Goal: Task Accomplishment & Management: Use online tool/utility

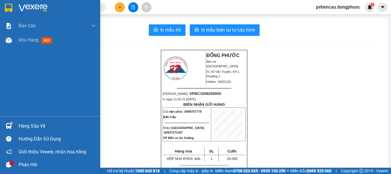
click at [32, 125] on div "Hàng sắp về" at bounding box center [57, 126] width 77 height 9
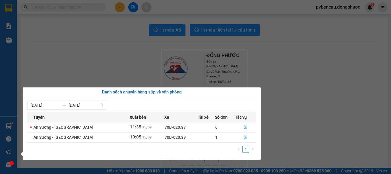
drag, startPoint x: 12, startPoint y: 39, endPoint x: 16, endPoint y: 42, distance: 4.9
click at [12, 39] on div "Báo cáo Mẫu 1: Báo cáo dòng tiền Mẫu 1: Báo cáo dòng tiền theo nhân viên Mẫu 1:…" at bounding box center [8, 87] width 17 height 174
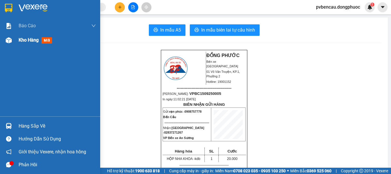
click at [35, 40] on span "Kho hàng" at bounding box center [29, 39] width 20 height 5
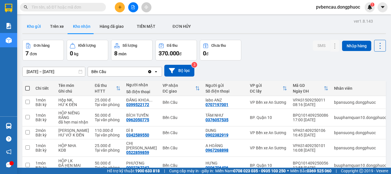
drag, startPoint x: 29, startPoint y: 23, endPoint x: 35, endPoint y: 27, distance: 7.0
click at [29, 23] on button "Kho gửi" at bounding box center [33, 26] width 23 height 14
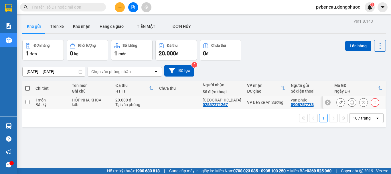
click at [115, 98] on div "20.000 đ" at bounding box center [134, 100] width 38 height 5
checkbox input "true"
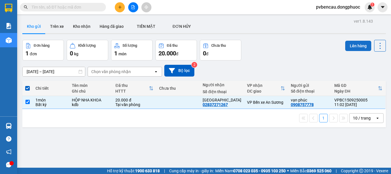
click at [358, 47] on button "Lên hàng" at bounding box center [358, 46] width 26 height 10
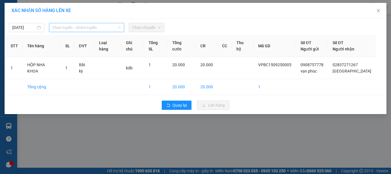
click at [74, 29] on span "Chọn tuyến - nhóm tuyến" at bounding box center [86, 27] width 68 height 9
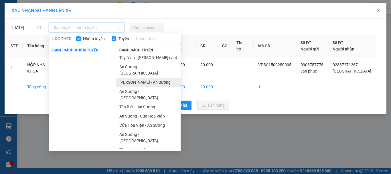
click at [141, 78] on li "[PERSON_NAME] - An Sương" at bounding box center [148, 82] width 65 height 9
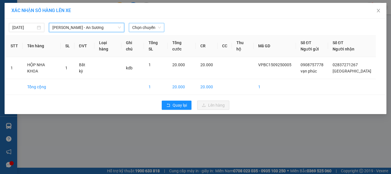
click at [151, 25] on span "Chọn chuyến" at bounding box center [146, 27] width 29 height 9
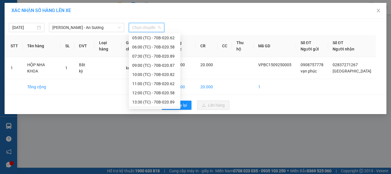
scroll to position [55, 0]
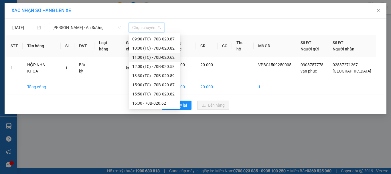
drag, startPoint x: 161, startPoint y: 57, endPoint x: 165, endPoint y: 57, distance: 4.3
click at [161, 57] on div "11:00 (TC) - 70B-020.62" at bounding box center [154, 57] width 45 height 6
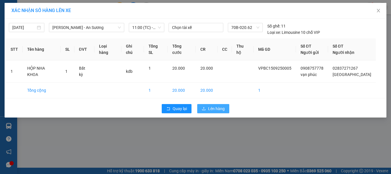
click at [215, 109] on span "Lên hàng" at bounding box center [216, 108] width 17 height 6
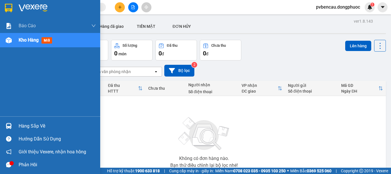
click at [12, 126] on div at bounding box center [9, 126] width 10 height 10
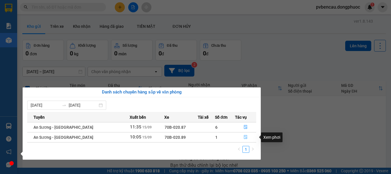
click at [244, 137] on icon "file-done" at bounding box center [246, 137] width 4 height 4
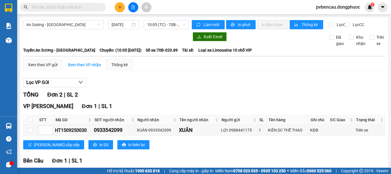
scroll to position [57, 0]
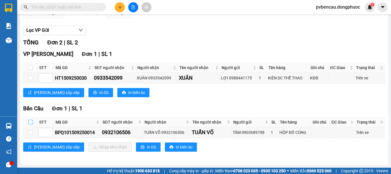
click at [29, 123] on input "checkbox" at bounding box center [30, 122] width 5 height 5
checkbox input "true"
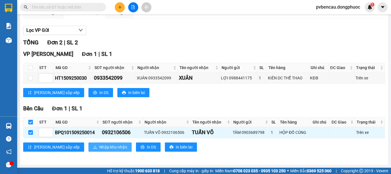
click at [99, 148] on span "Nhập kho nhận" at bounding box center [113, 147] width 28 height 6
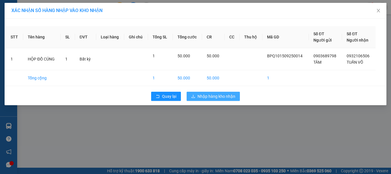
click at [209, 97] on span "Nhập hàng kho nhận" at bounding box center [217, 96] width 38 height 6
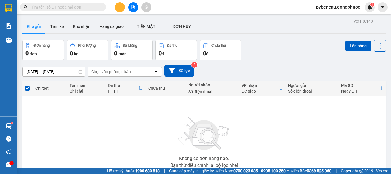
click at [84, 118] on div "Không có đơn hàng nào. Bạn thử điều chỉnh lại bộ lọc nhé!" at bounding box center [204, 141] width 358 height 86
click at [9, 124] on img at bounding box center [9, 126] width 6 height 6
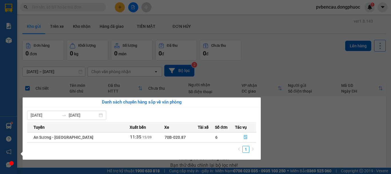
click at [316, 133] on section "Kết quả tìm kiếm ( 0 ) Bộ lọc No Data pvbencau.dongphuoc 1 Báo cáo Mẫu 1: Báo c…" at bounding box center [195, 87] width 391 height 174
